Goal: Task Accomplishment & Management: Use online tool/utility

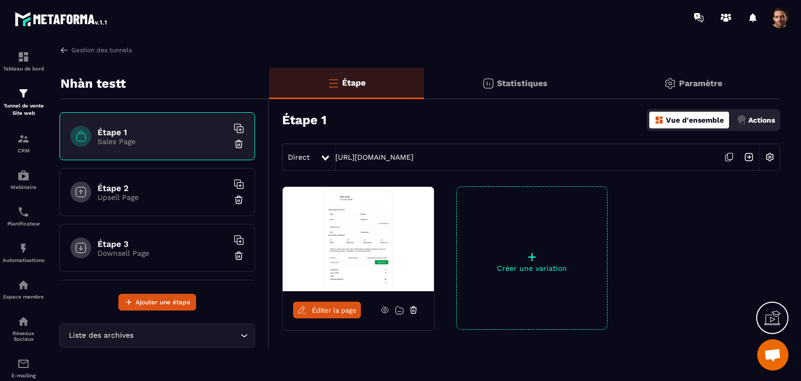
click at [758, 124] on p "Actions" at bounding box center [761, 120] width 27 height 8
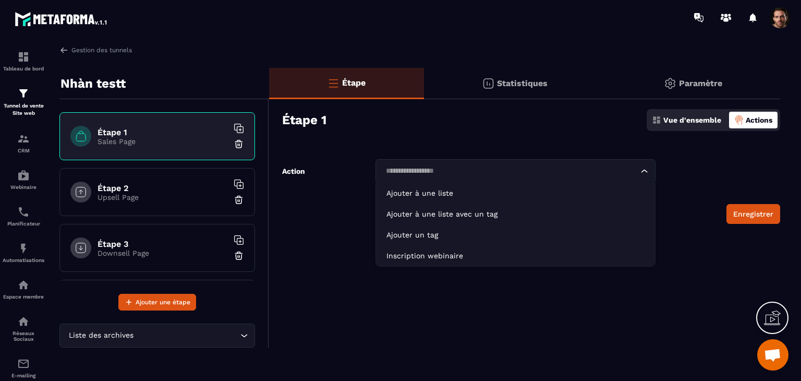
click at [592, 178] on div "Loading..." at bounding box center [515, 171] width 280 height 24
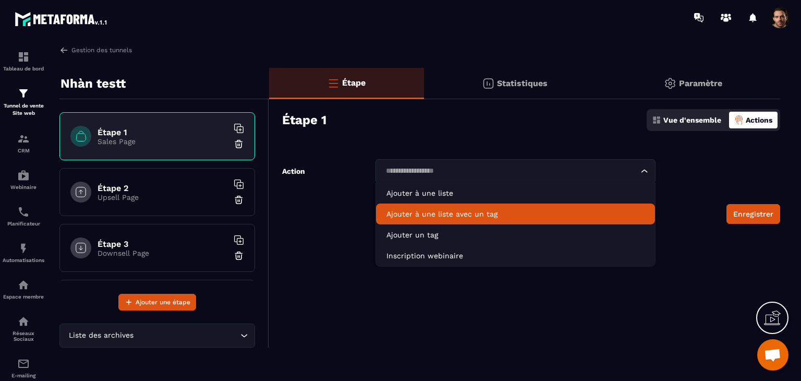
click at [540, 217] on p "Ajouter à une liste avec un tag" at bounding box center [515, 214] width 258 height 10
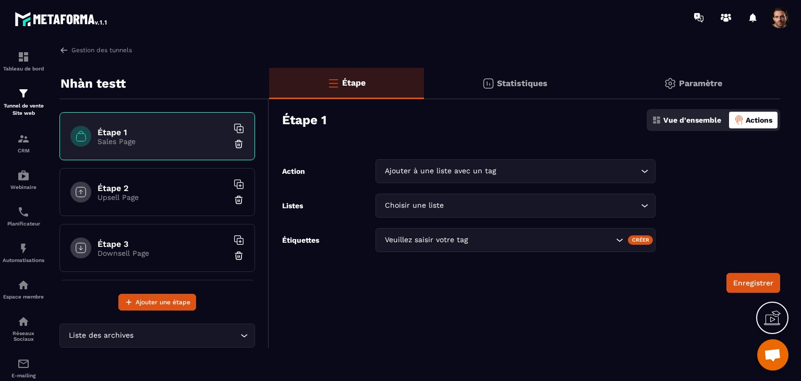
click at [643, 240] on div "Créer" at bounding box center [641, 239] width 26 height 9
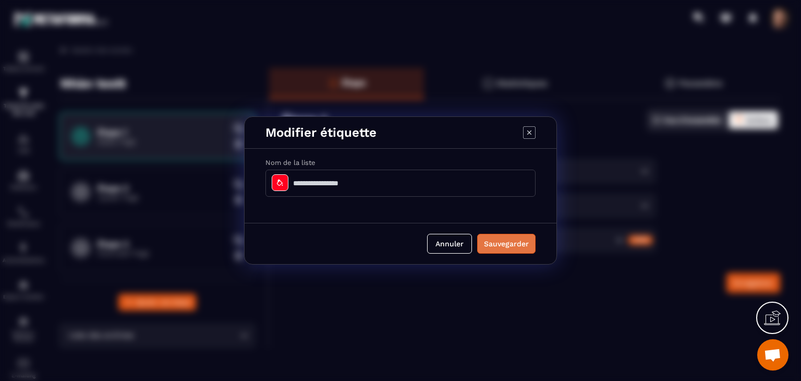
click at [524, 241] on button "Sauvegarder" at bounding box center [506, 244] width 58 height 20
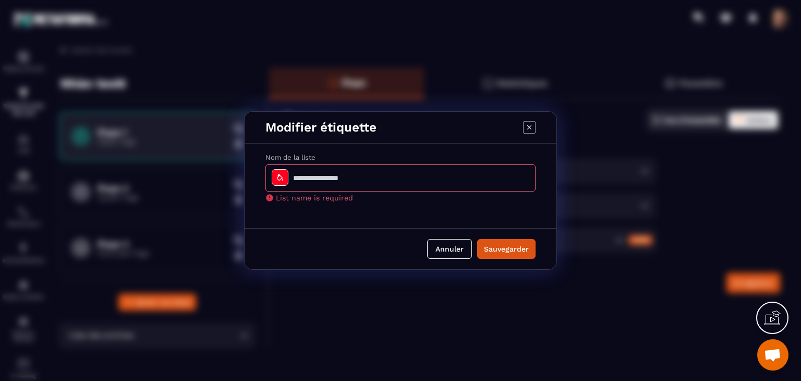
click at [535, 128] on icon "Modal window" at bounding box center [529, 127] width 13 height 13
